Goal: Submit feedback/report problem

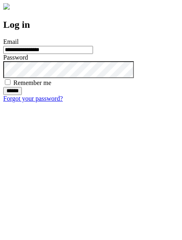
type input "**********"
click at [22, 95] on input "******" at bounding box center [12, 91] width 19 height 8
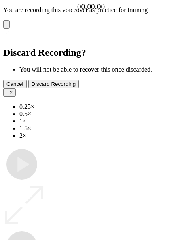
type input "**********"
